Goal: Information Seeking & Learning: Learn about a topic

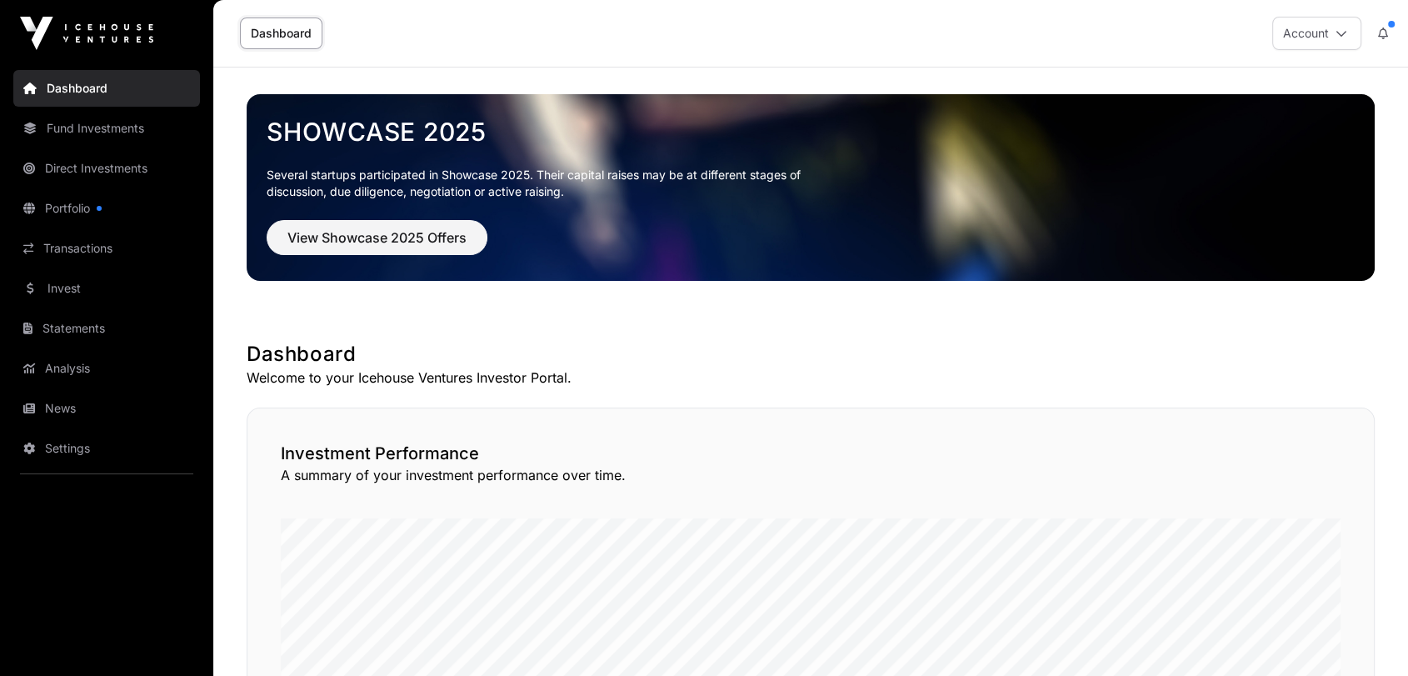
click at [62, 287] on link "Invest" at bounding box center [106, 288] width 187 height 37
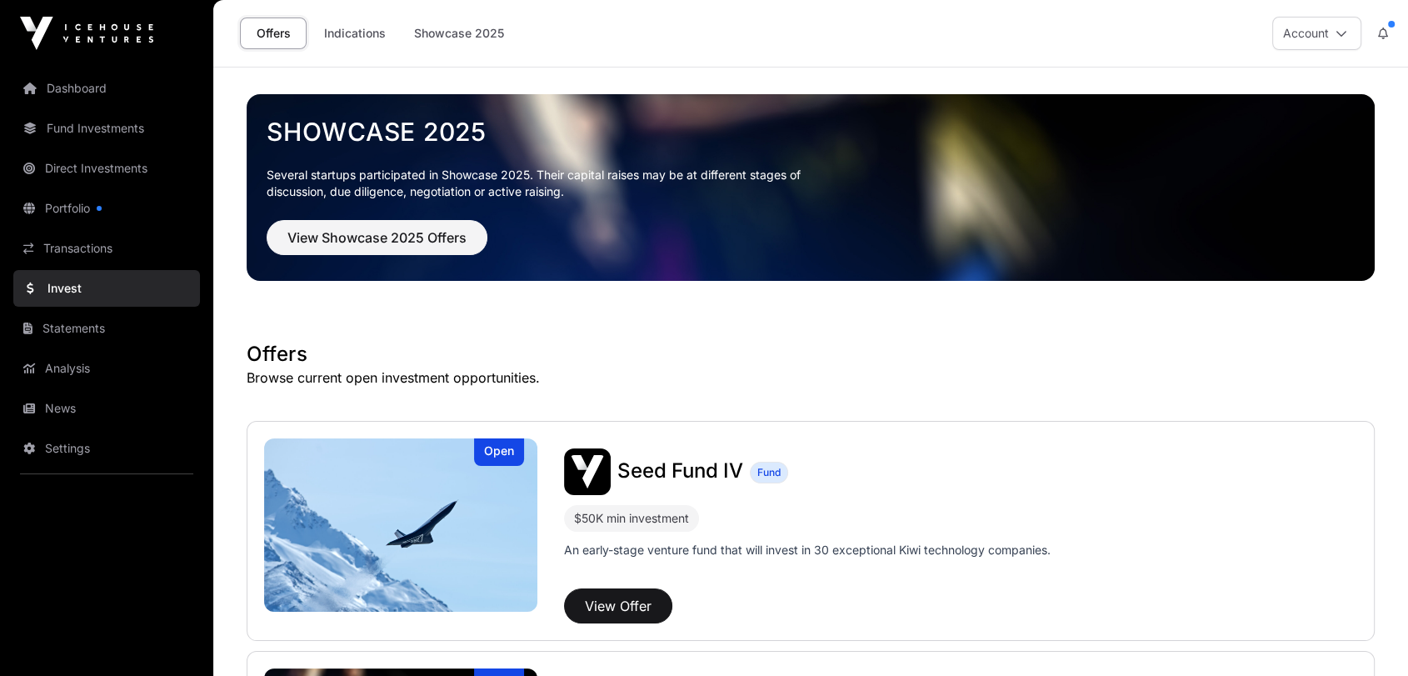
click at [63, 282] on link "Invest" at bounding box center [106, 288] width 187 height 37
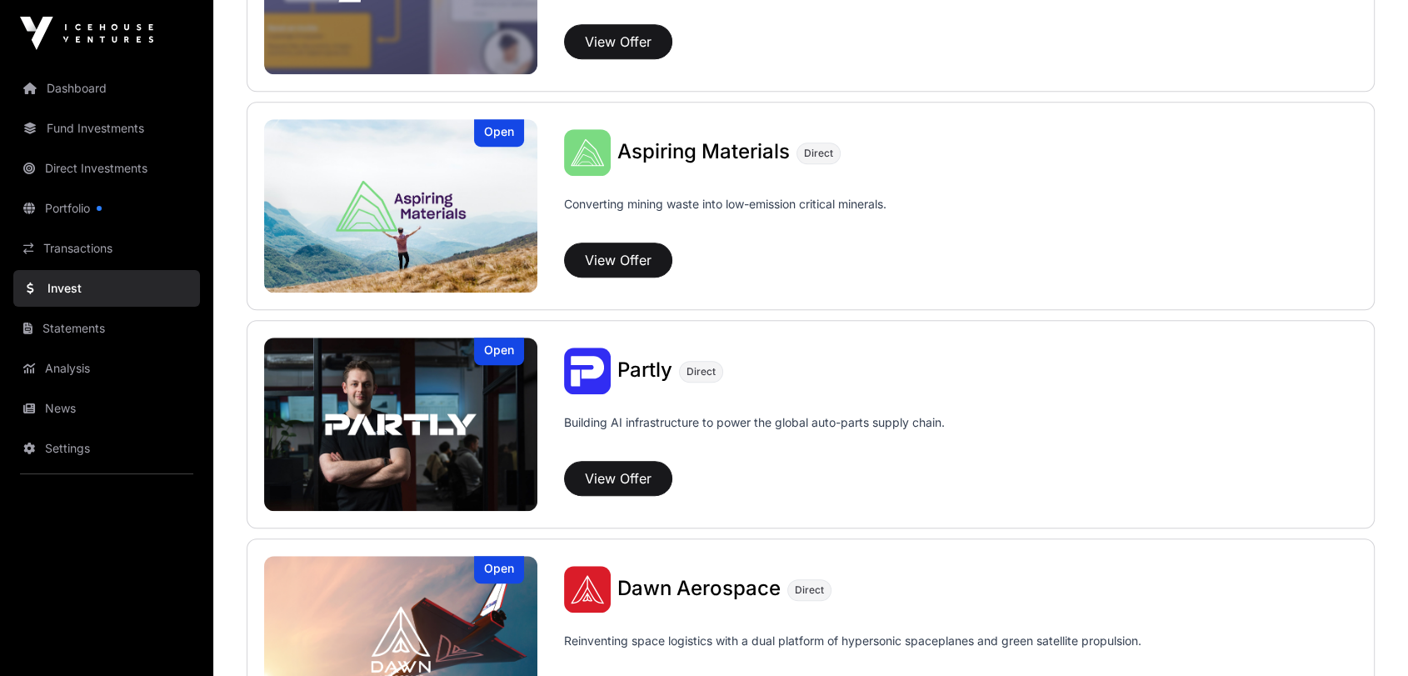
scroll to position [1201, 0]
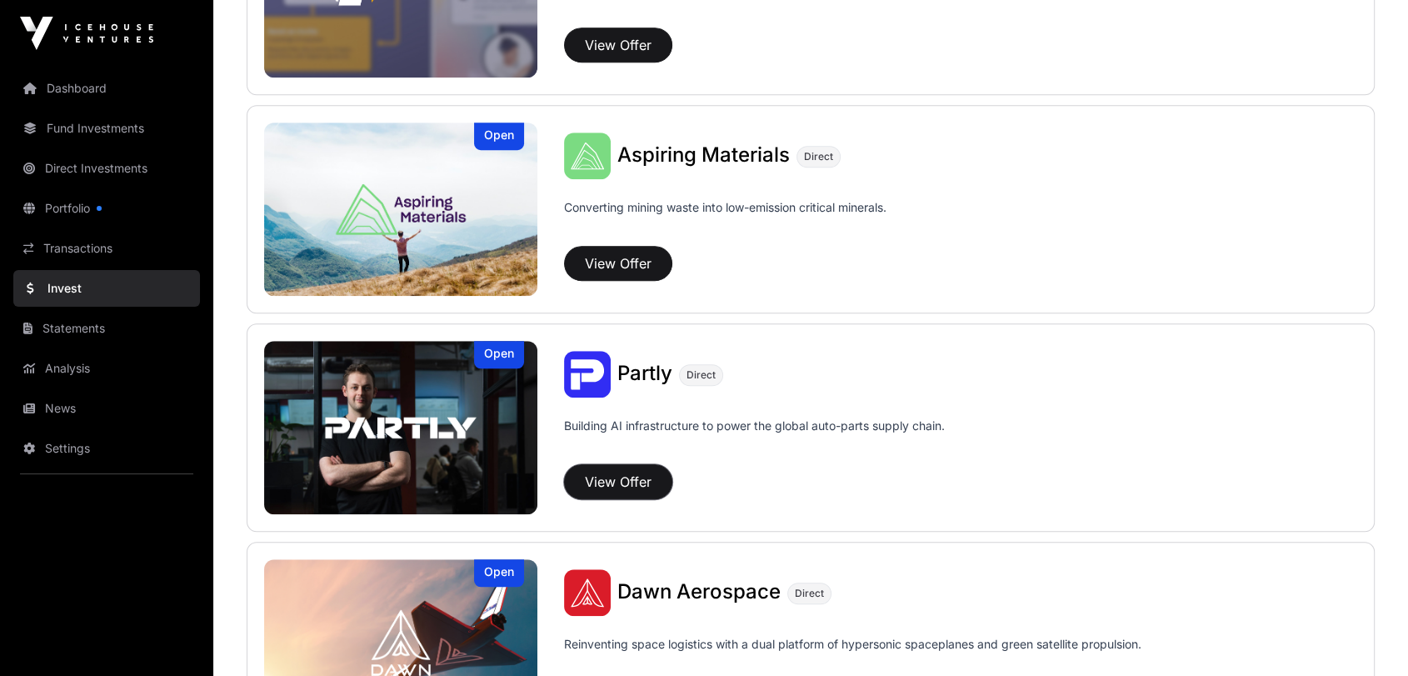
click at [627, 478] on button "View Offer" at bounding box center [618, 481] width 108 height 35
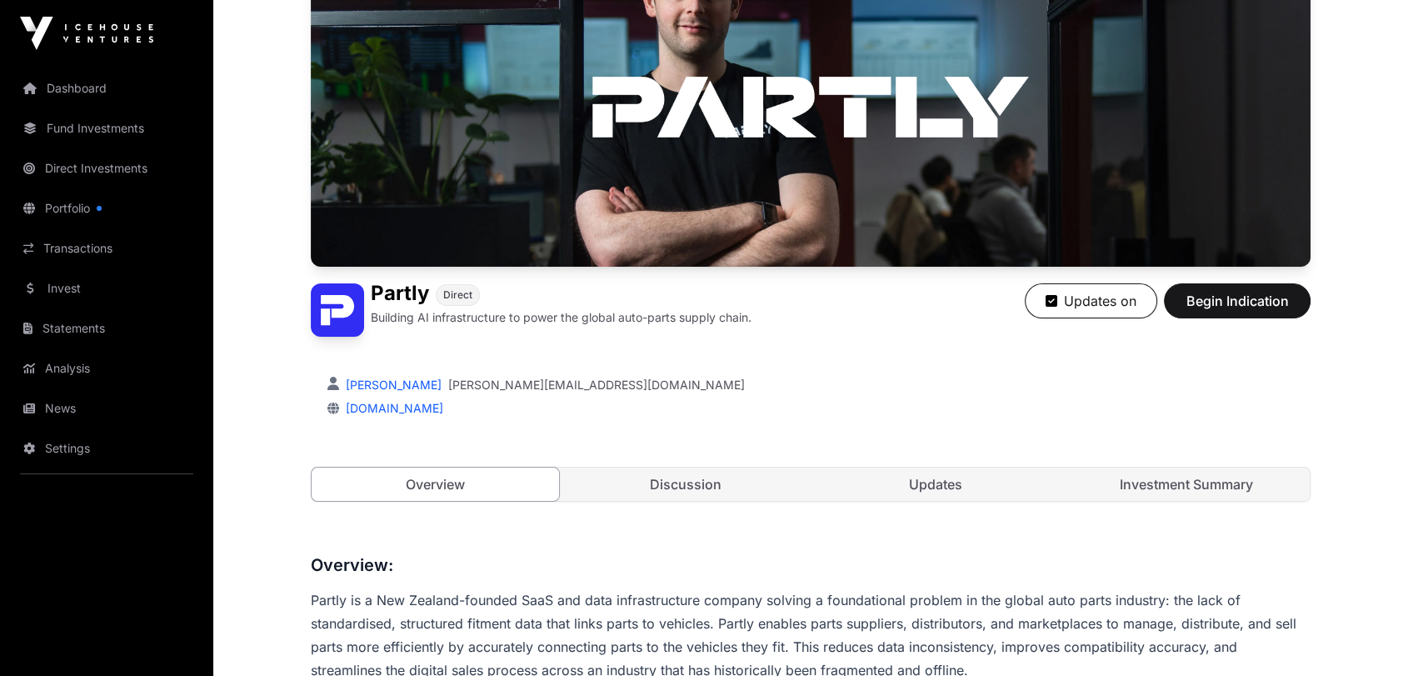
scroll to position [370, 0]
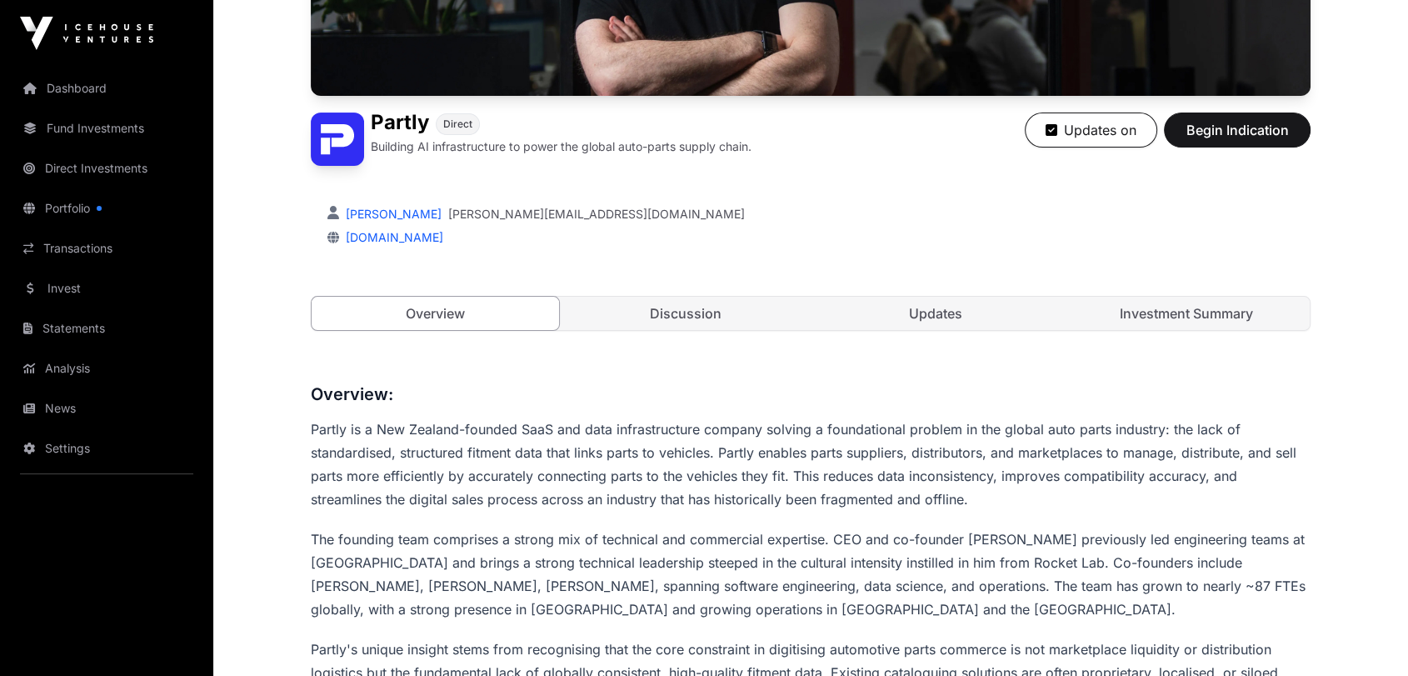
click at [785, 302] on link "Updates" at bounding box center [935, 313] width 247 height 33
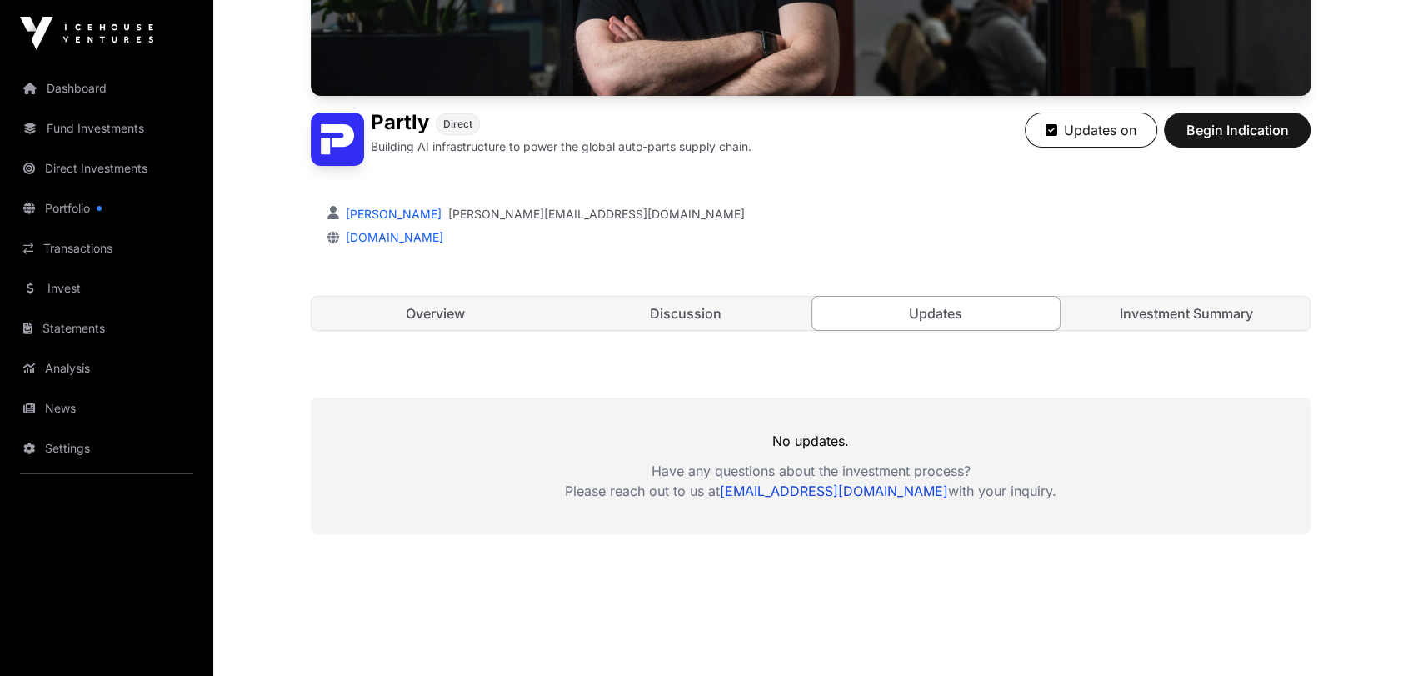
click at [785, 305] on link "Investment Summary" at bounding box center [1186, 313] width 247 height 33
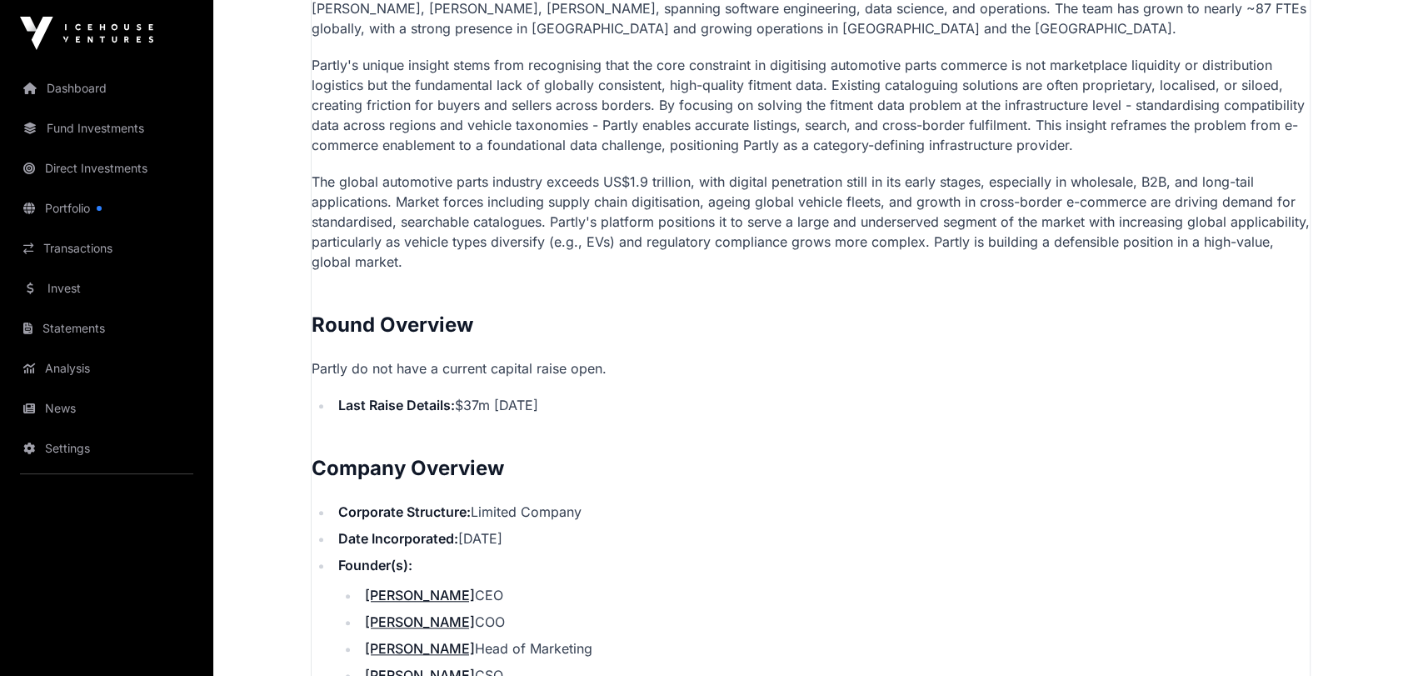
scroll to position [1346, 0]
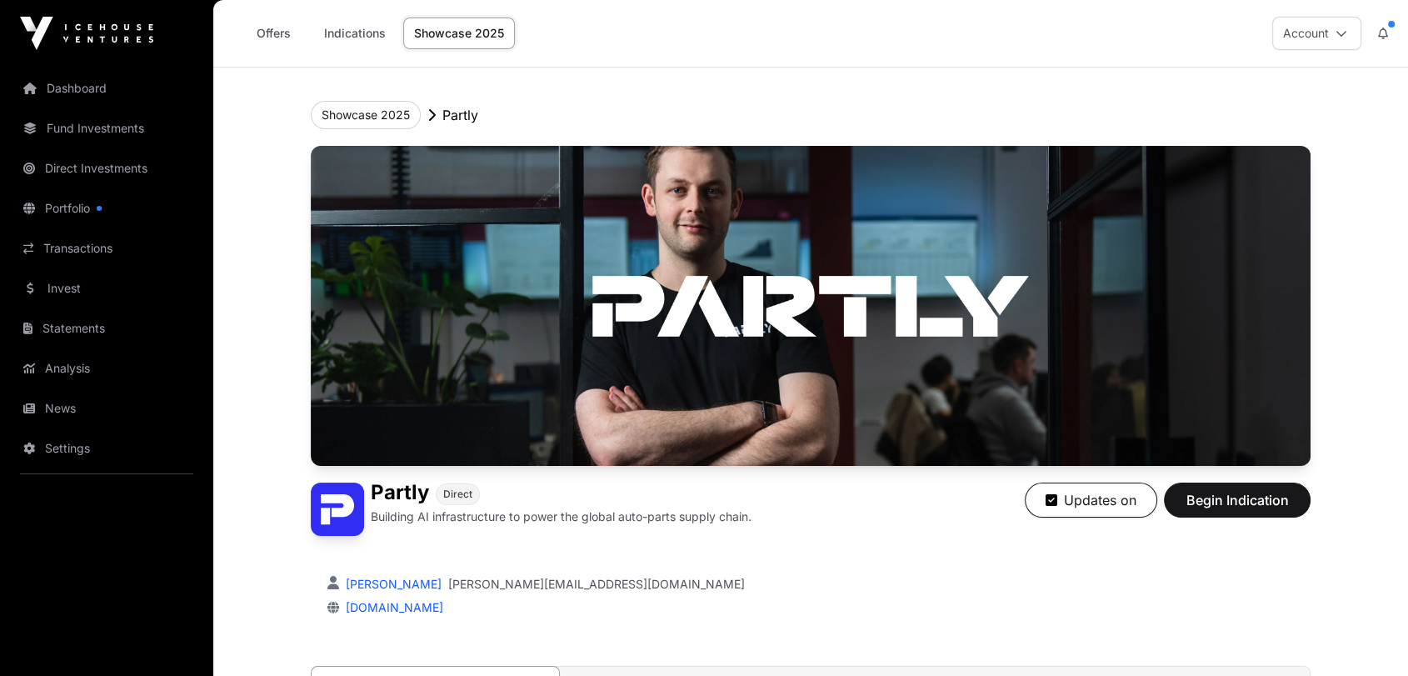
scroll to position [370, 0]
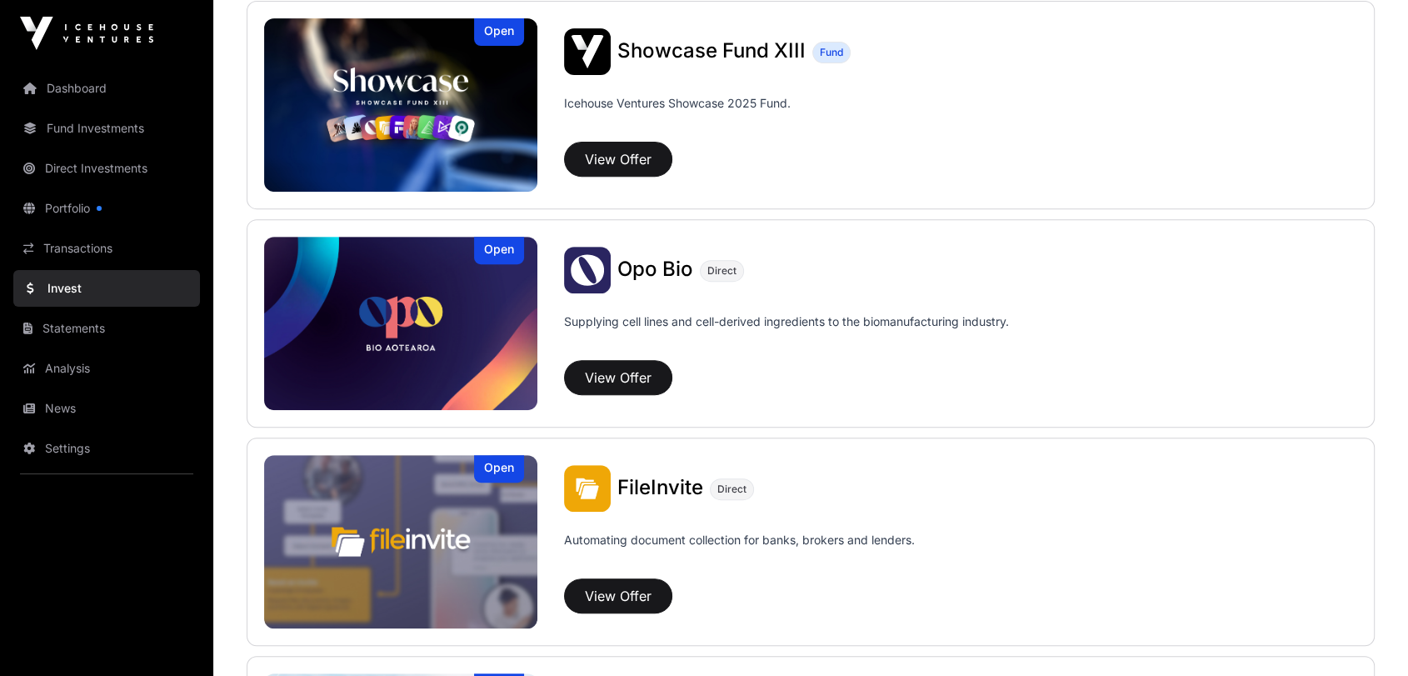
scroll to position [646, 0]
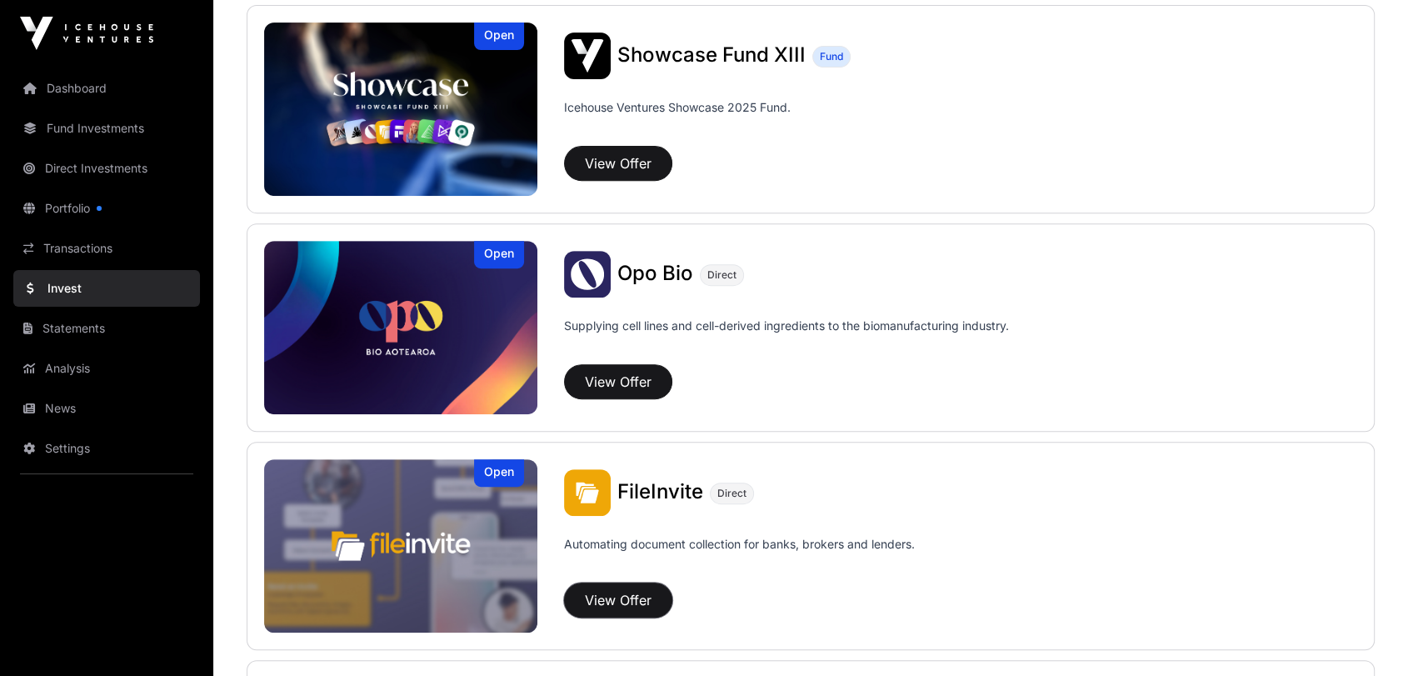
click at [617, 603] on button "View Offer" at bounding box center [618, 599] width 108 height 35
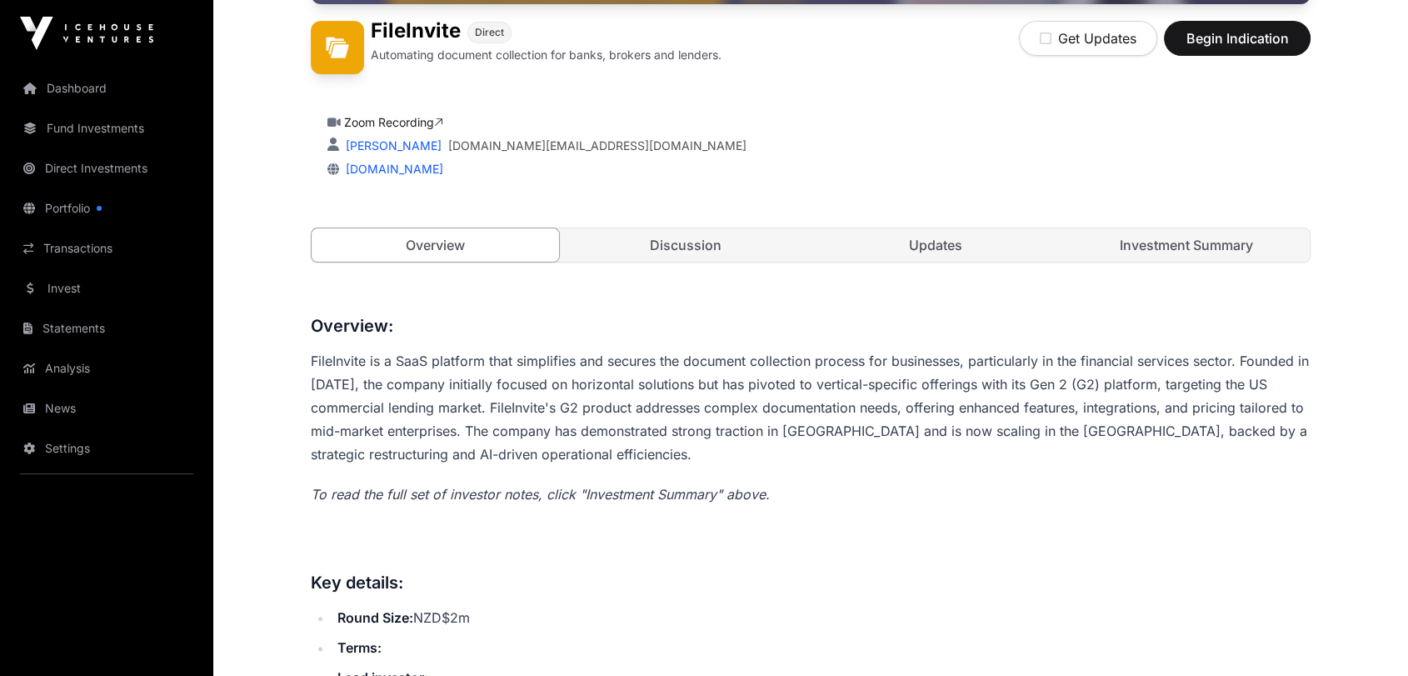
scroll to position [462, 0]
click at [785, 235] on link "Investment Summary" at bounding box center [1186, 243] width 247 height 33
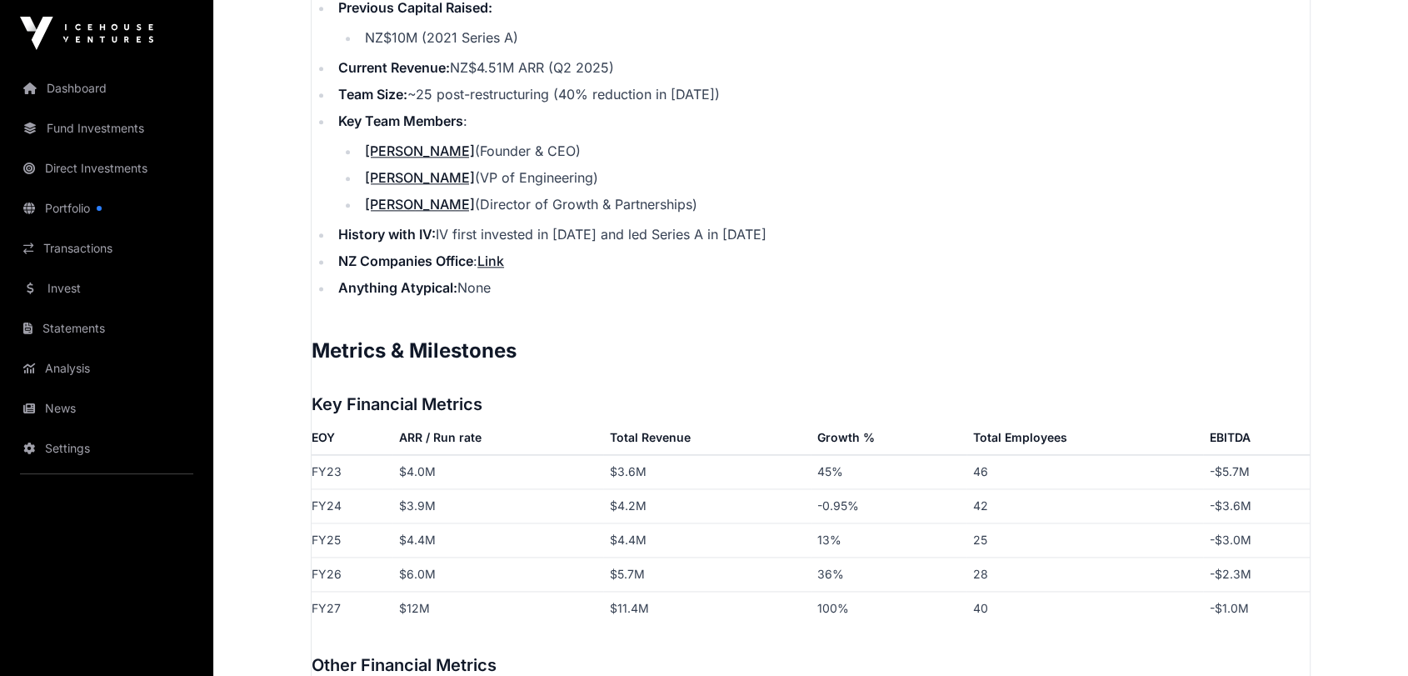
scroll to position [2129, 0]
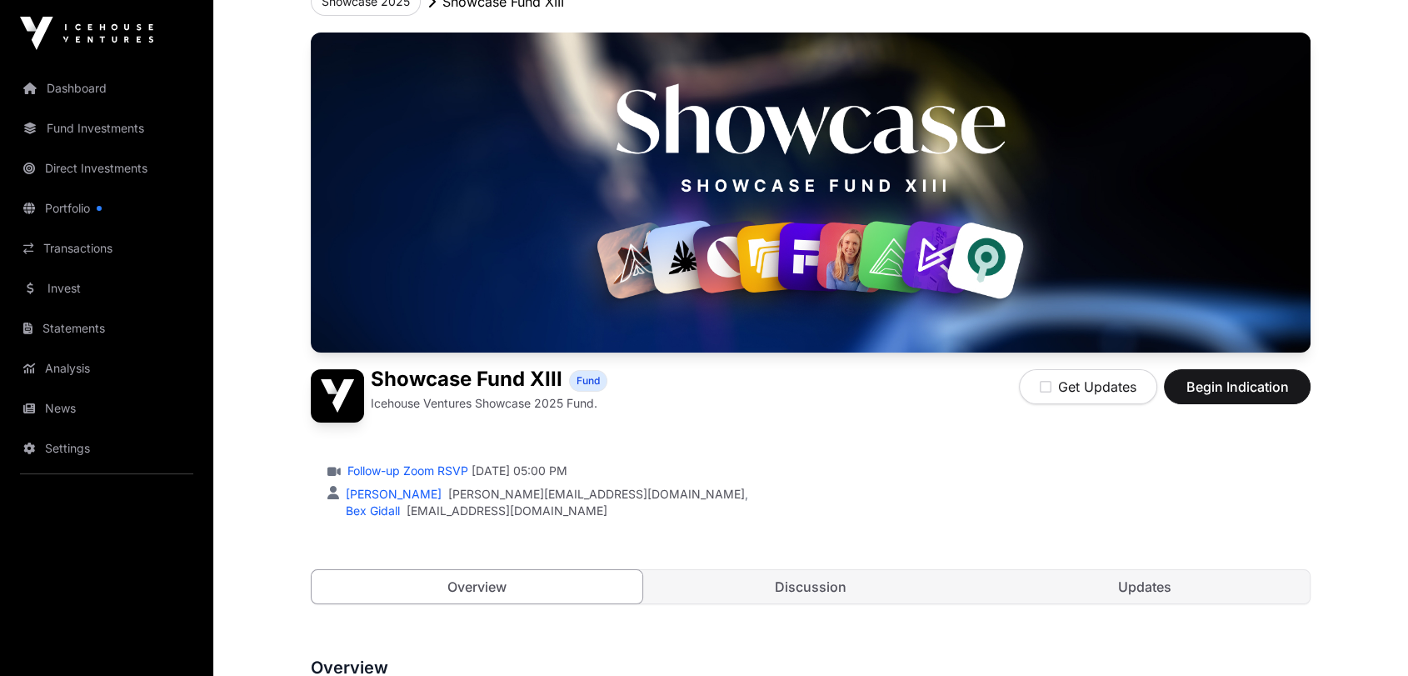
scroll to position [370, 0]
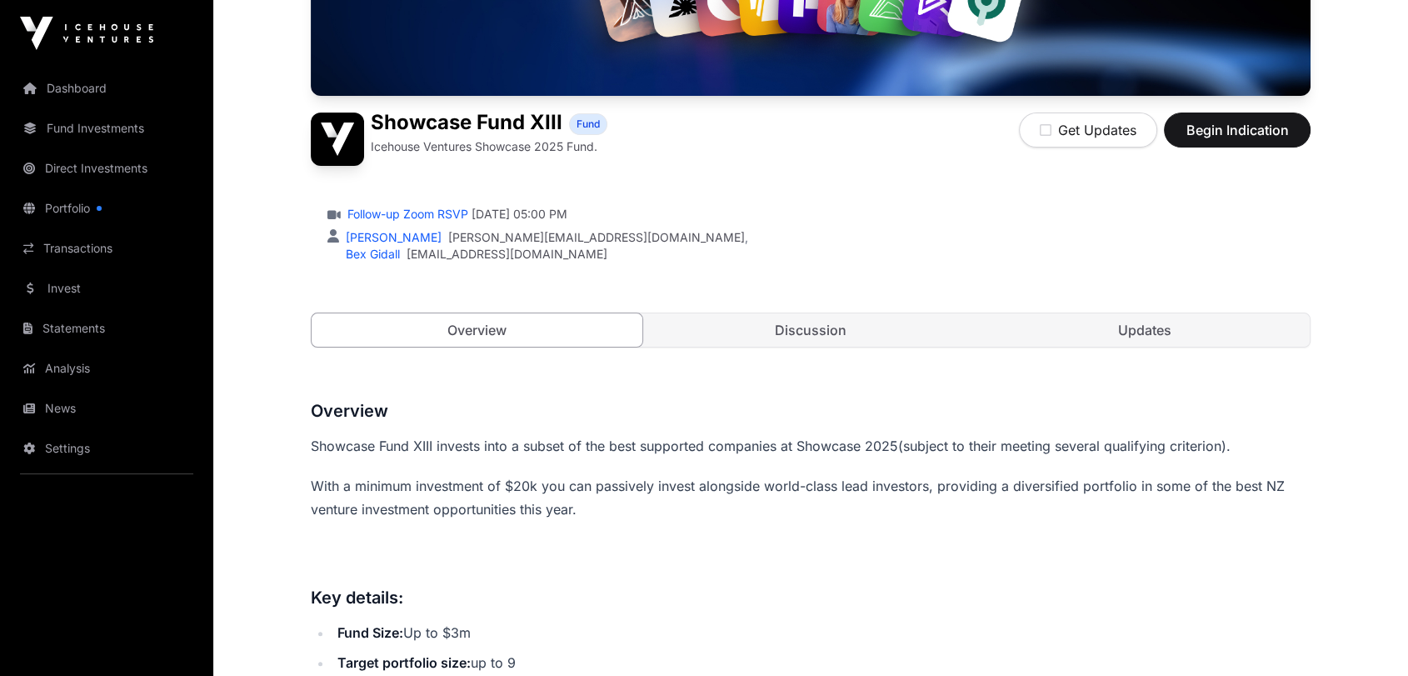
click at [826, 322] on link "Discussion" at bounding box center [811, 329] width 331 height 33
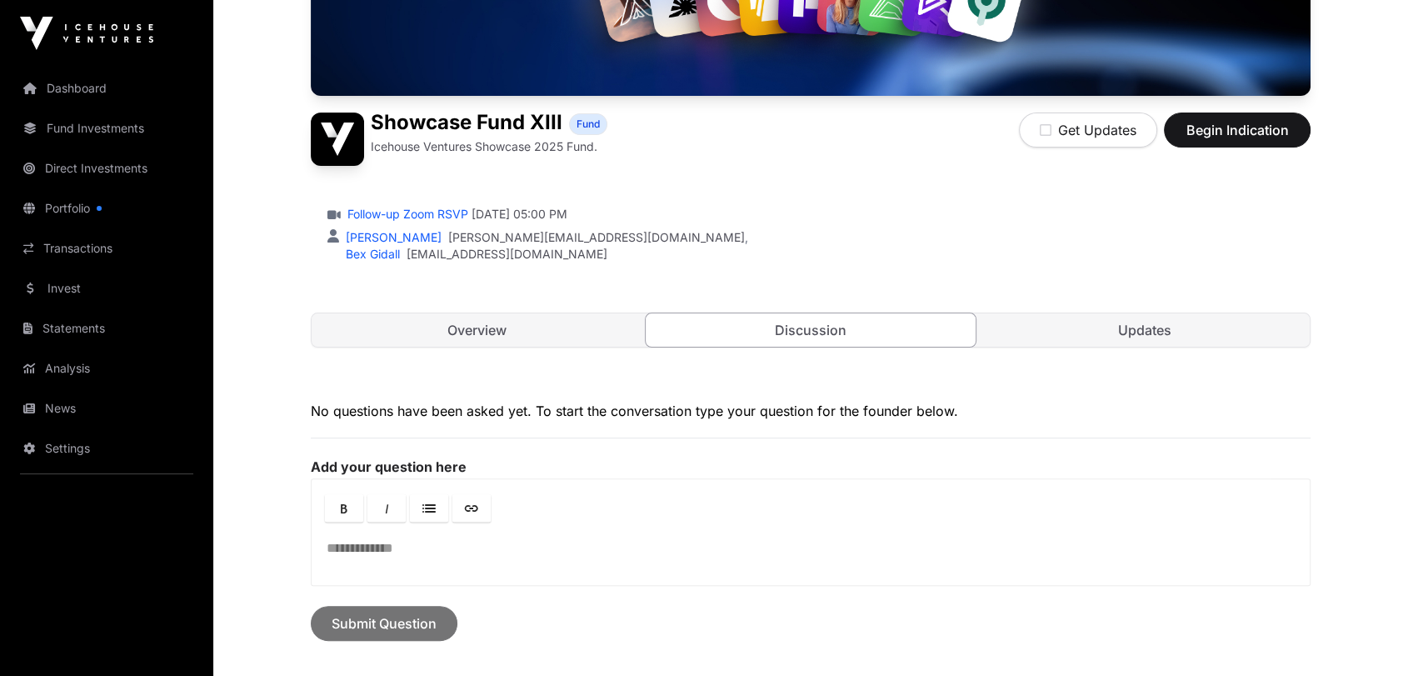
click at [1120, 323] on link "Updates" at bounding box center [1144, 329] width 331 height 33
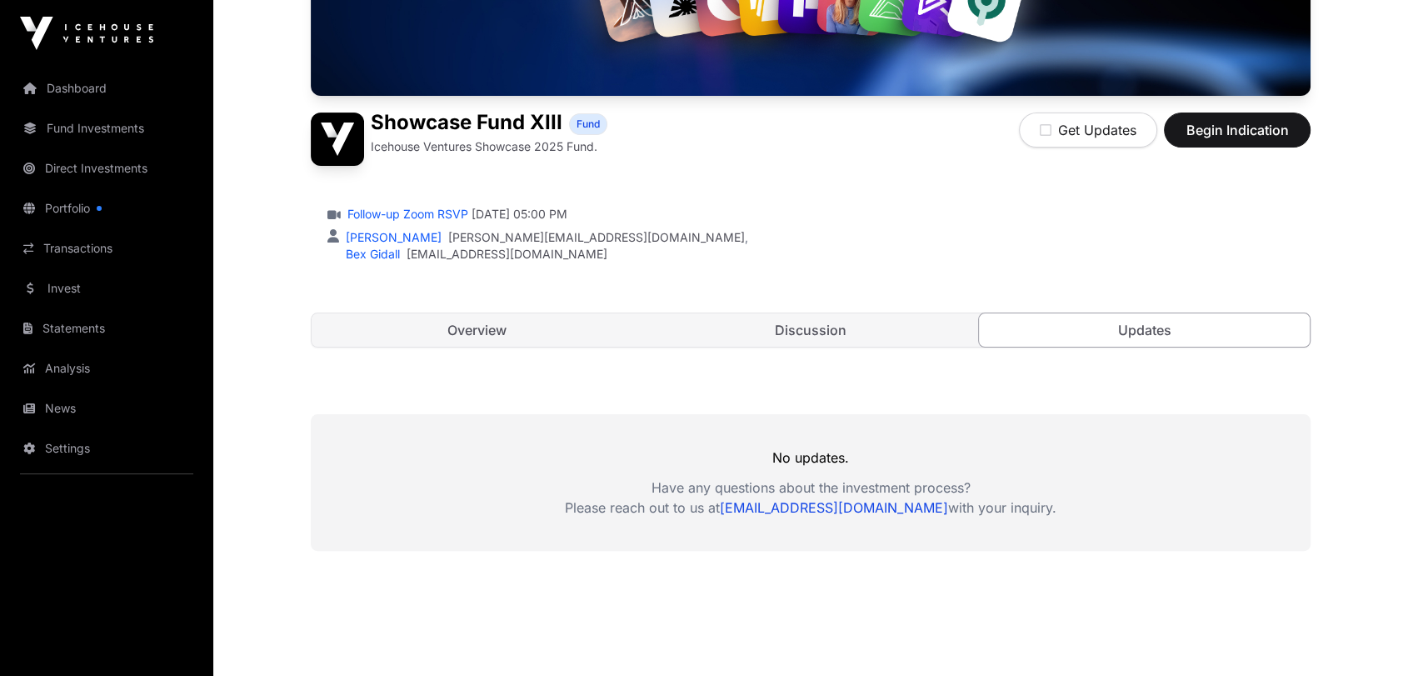
click at [433, 331] on link "Overview" at bounding box center [477, 329] width 331 height 33
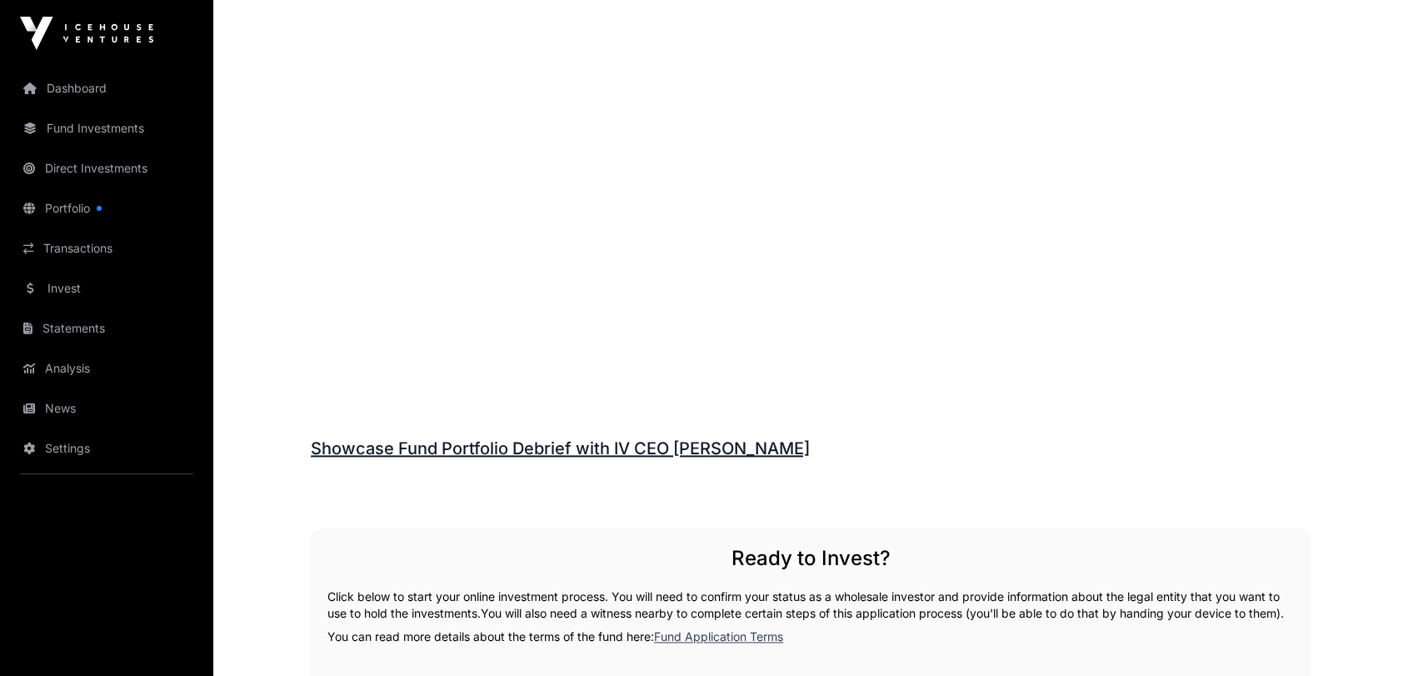
scroll to position [2406, 0]
